Goal: Information Seeking & Learning: Find specific page/section

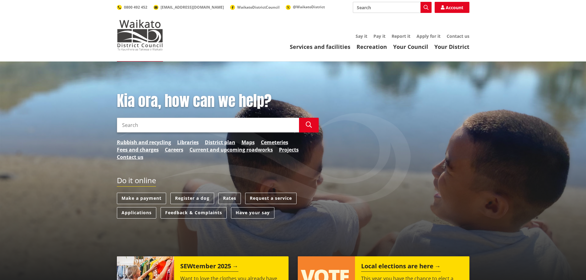
click at [210, 123] on input "Search" at bounding box center [208, 125] width 182 height 15
type input "water work"
click at [307, 125] on icon "button" at bounding box center [309, 125] width 6 height 6
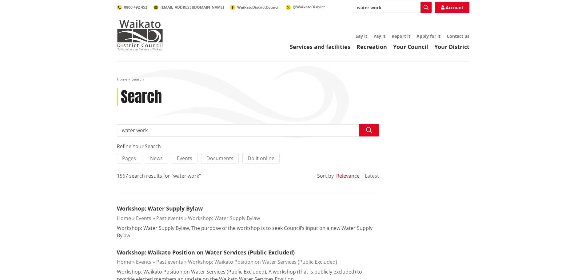
click at [154, 130] on input "water work" at bounding box center [248, 130] width 262 height 12
type input "water works"
click at [151, 35] on img at bounding box center [140, 35] width 46 height 31
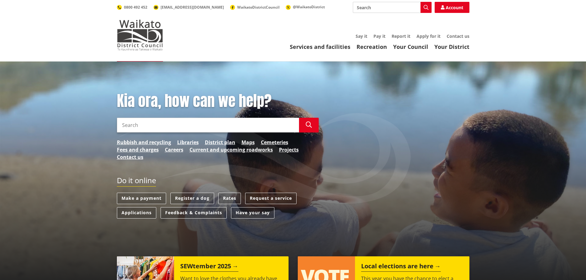
click at [148, 122] on input "Search" at bounding box center [208, 125] width 182 height 15
type input "water maintenance"
click at [424, 6] on icon "button" at bounding box center [426, 7] width 5 height 5
click at [308, 126] on icon "button" at bounding box center [309, 125] width 6 height 6
